Goal: Communication & Community: Ask a question

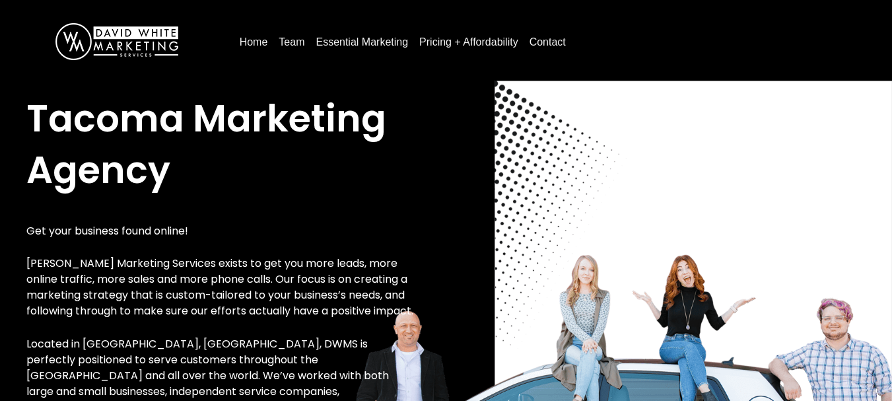
click at [556, 34] on link "Contact" at bounding box center [547, 42] width 47 height 21
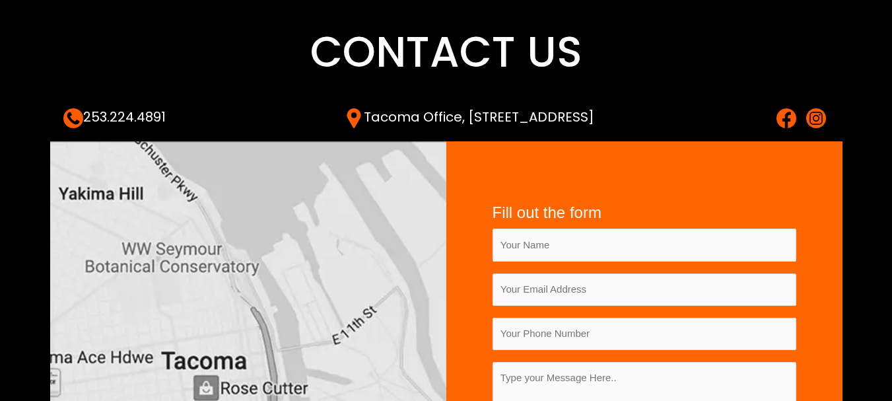
scroll to position [83, 0]
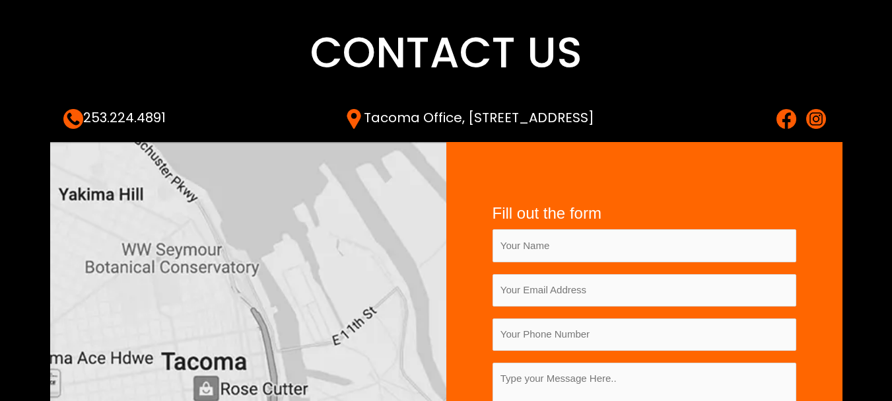
click at [786, 119] on img at bounding box center [786, 119] width 20 height 20
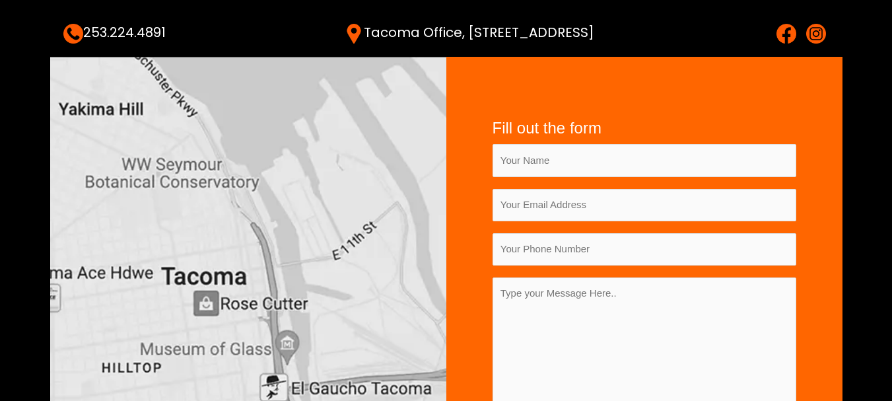
scroll to position [164, 0]
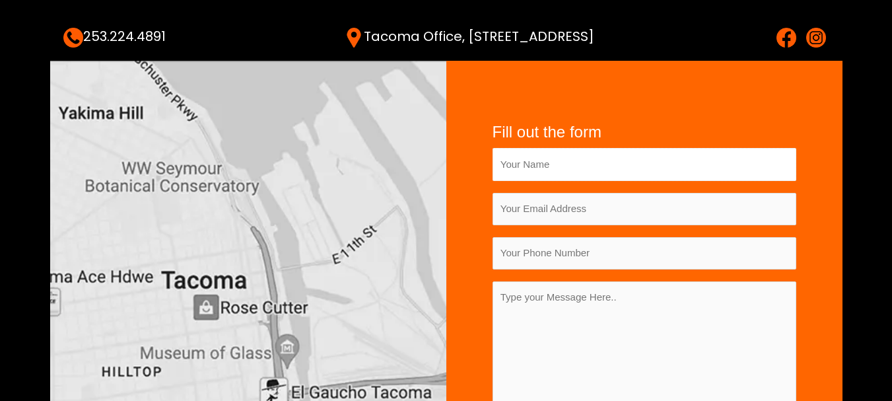
click at [560, 158] on input "Contact form" at bounding box center [644, 164] width 304 height 32
type input "[PERSON_NAME]"
click at [595, 211] on input "Contact form" at bounding box center [644, 209] width 304 height 32
type input "[PERSON_NAME][EMAIL_ADDRESS][DOMAIN_NAME]"
click at [615, 255] on input "Contact form" at bounding box center [644, 253] width 304 height 32
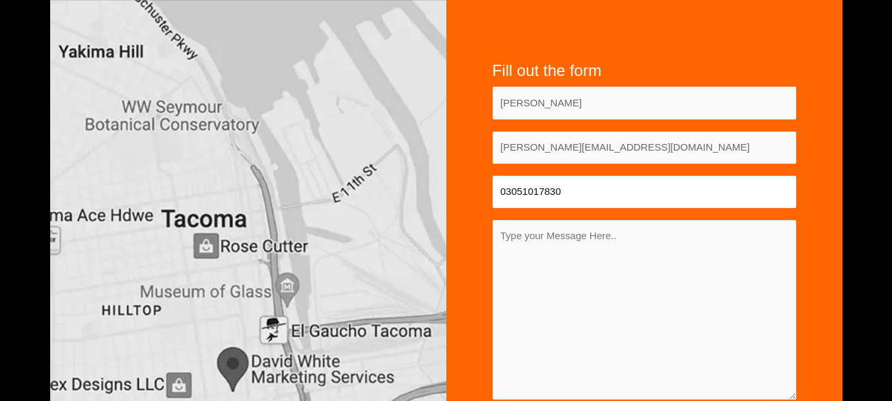
scroll to position [242, 0]
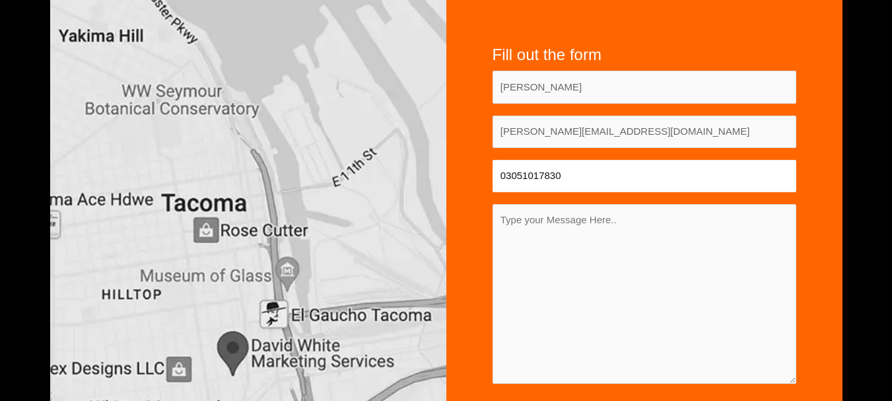
type input "03051017830"
click at [626, 284] on textarea "Contact form" at bounding box center [644, 294] width 304 height 180
paste textarea "Lo, Ipsumdolor si ametcon adip elitsed’ doeiusmo? T incididunt utl etdolor magn…"
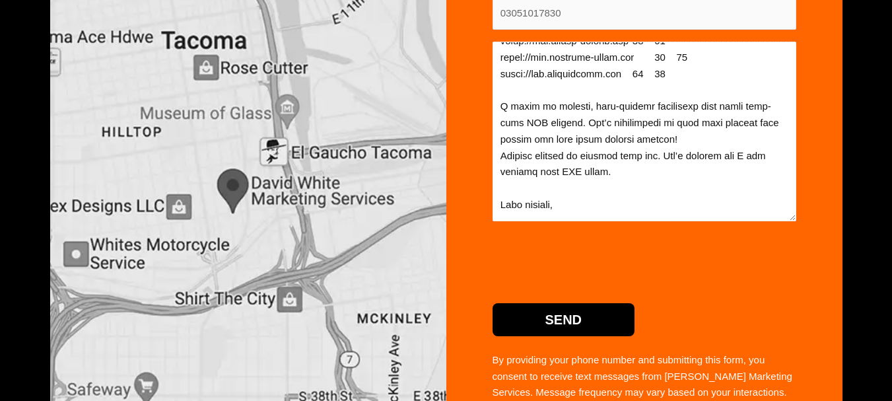
scroll to position [406, 0]
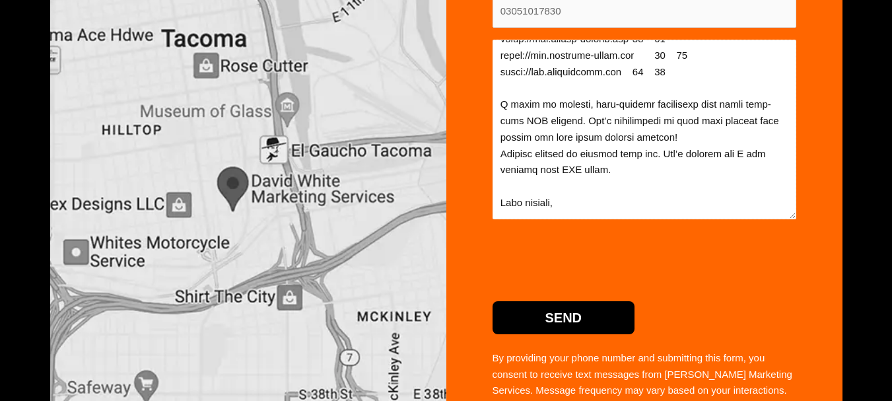
type textarea "Lo, Ipsumdolor si ametcon adip elitsed’ doeiusmo? T incididunt utl etdolor magn…"
click at [552, 307] on input "Send" at bounding box center [563, 317] width 143 height 33
